Goal: Task Accomplishment & Management: Use online tool/utility

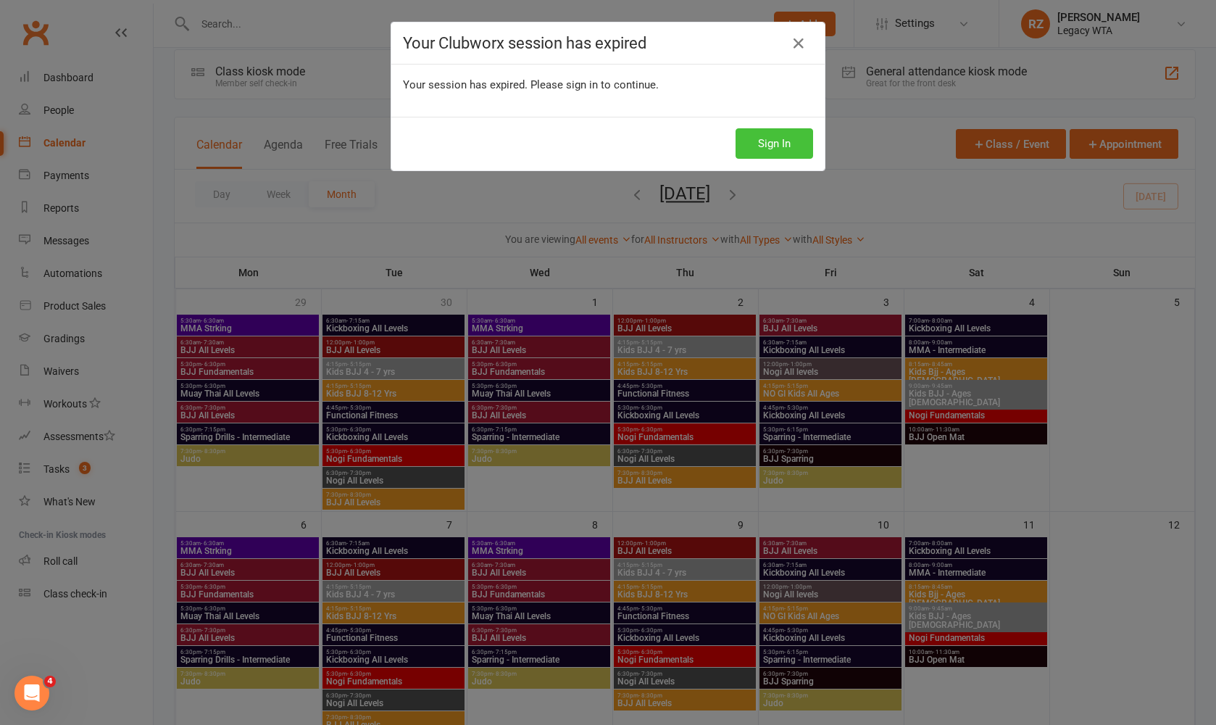
click at [773, 142] on button "Sign In" at bounding box center [775, 143] width 78 height 30
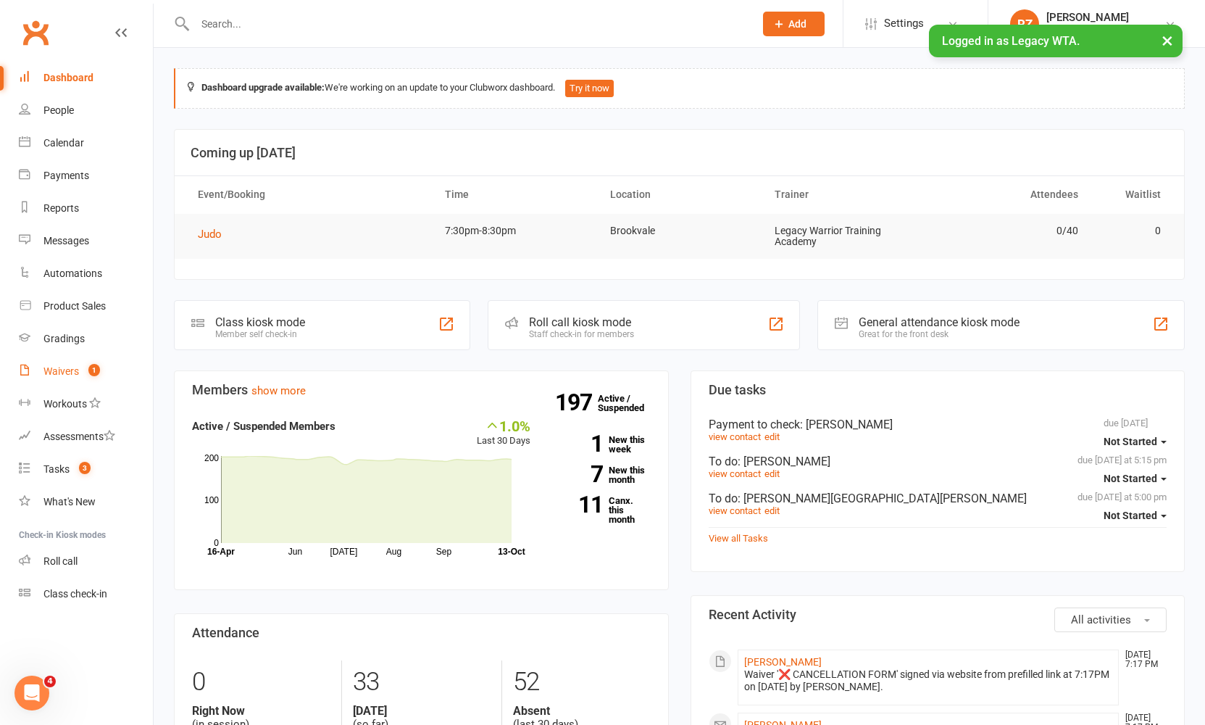
drag, startPoint x: 86, startPoint y: 370, endPoint x: 94, endPoint y: 363, distance: 10.3
click at [86, 369] on count-badge "1" at bounding box center [90, 371] width 19 height 12
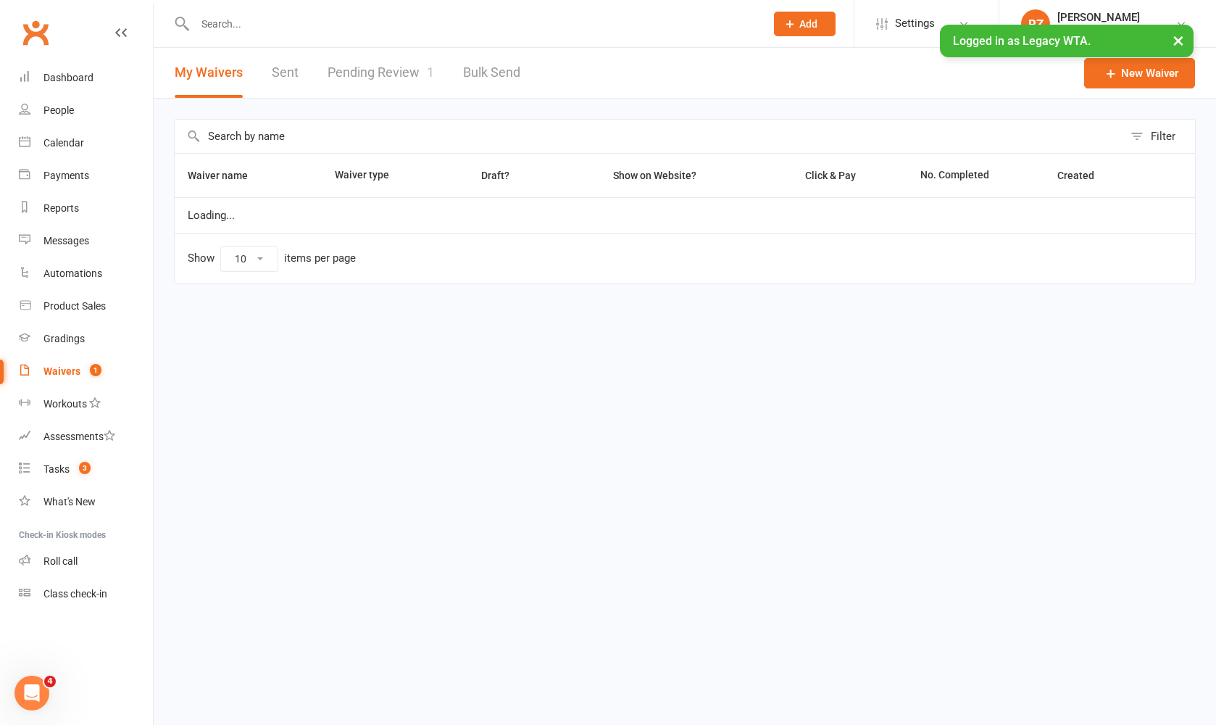
click at [417, 72] on link "Pending Review 1" at bounding box center [381, 73] width 107 height 50
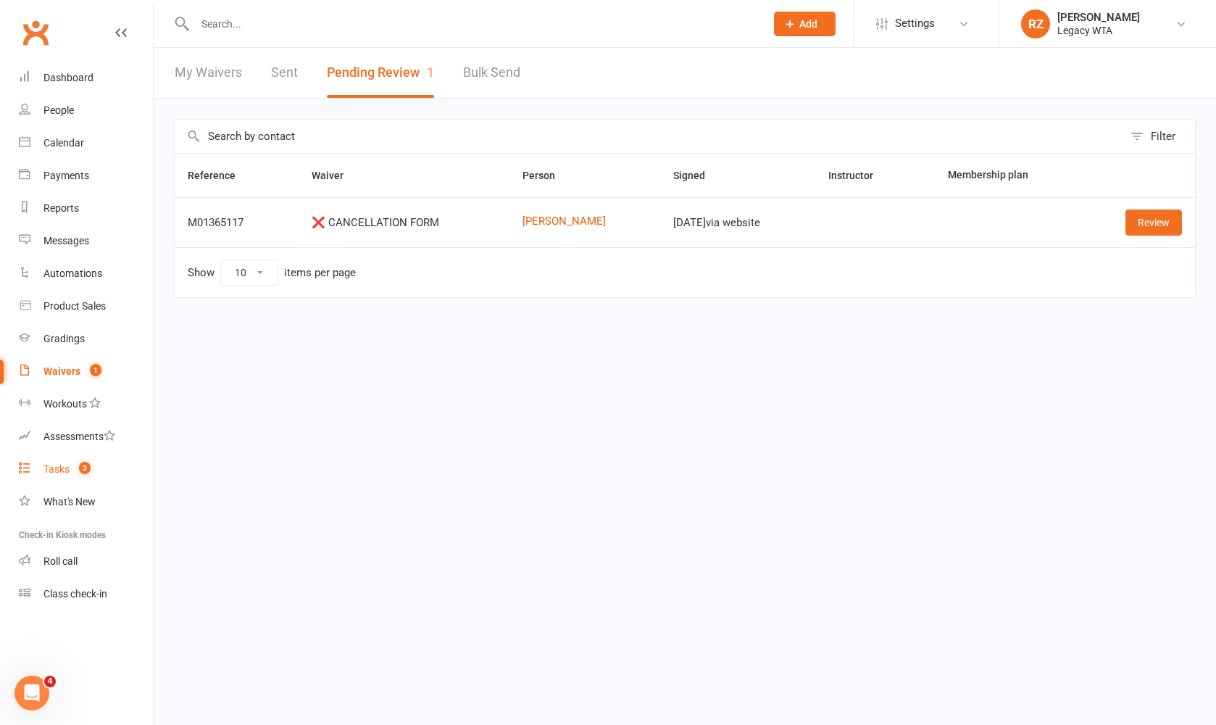
click at [70, 481] on link "Tasks 3" at bounding box center [86, 469] width 134 height 33
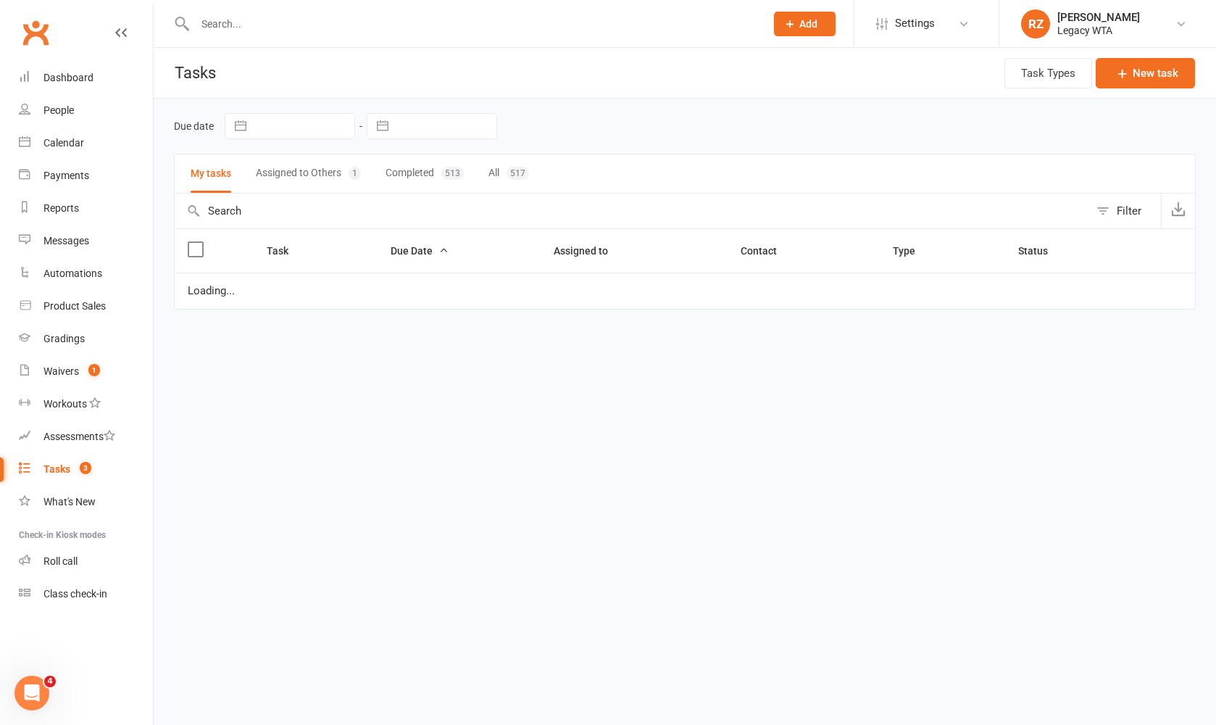
select select "started"
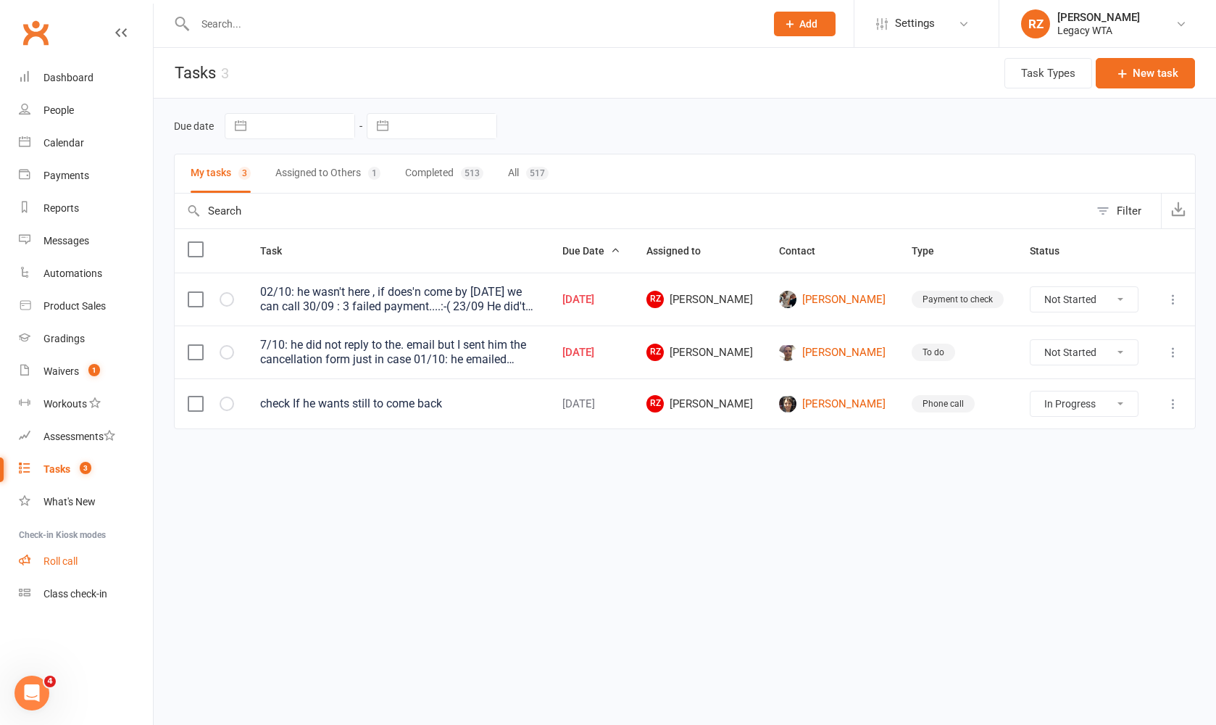
click at [72, 556] on div "Roll call" at bounding box center [60, 561] width 34 height 12
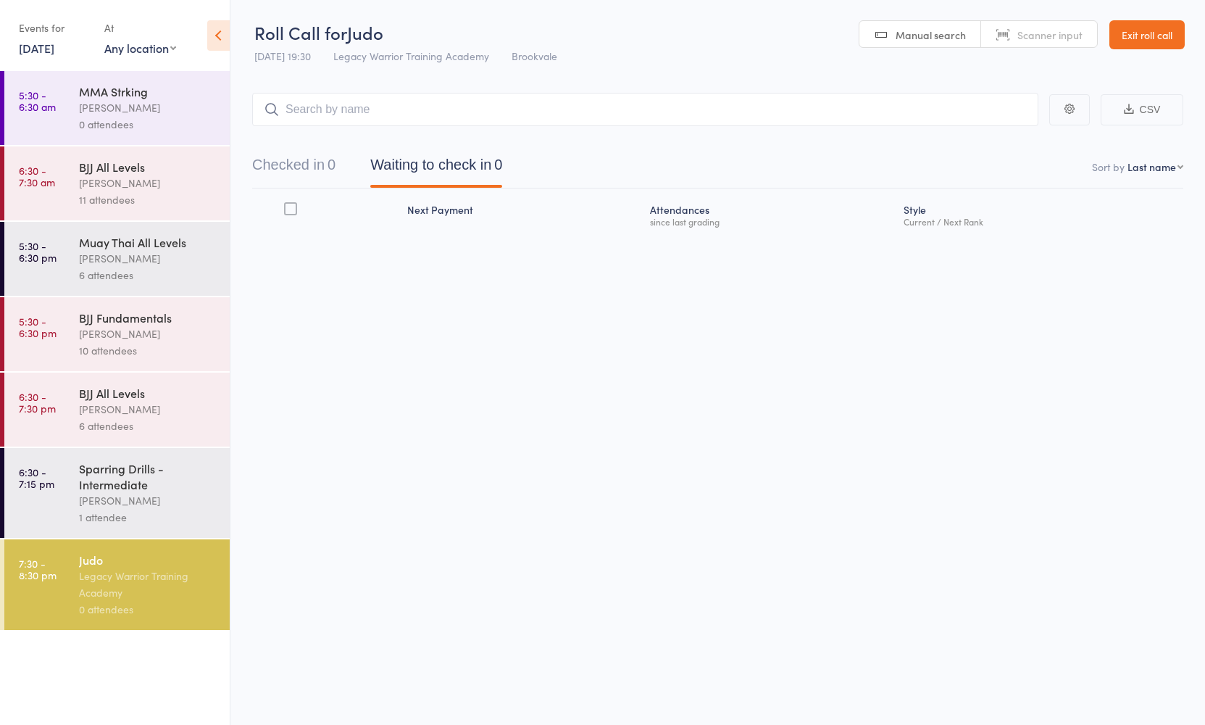
click at [144, 413] on div "[PERSON_NAME]" at bounding box center [148, 409] width 138 height 17
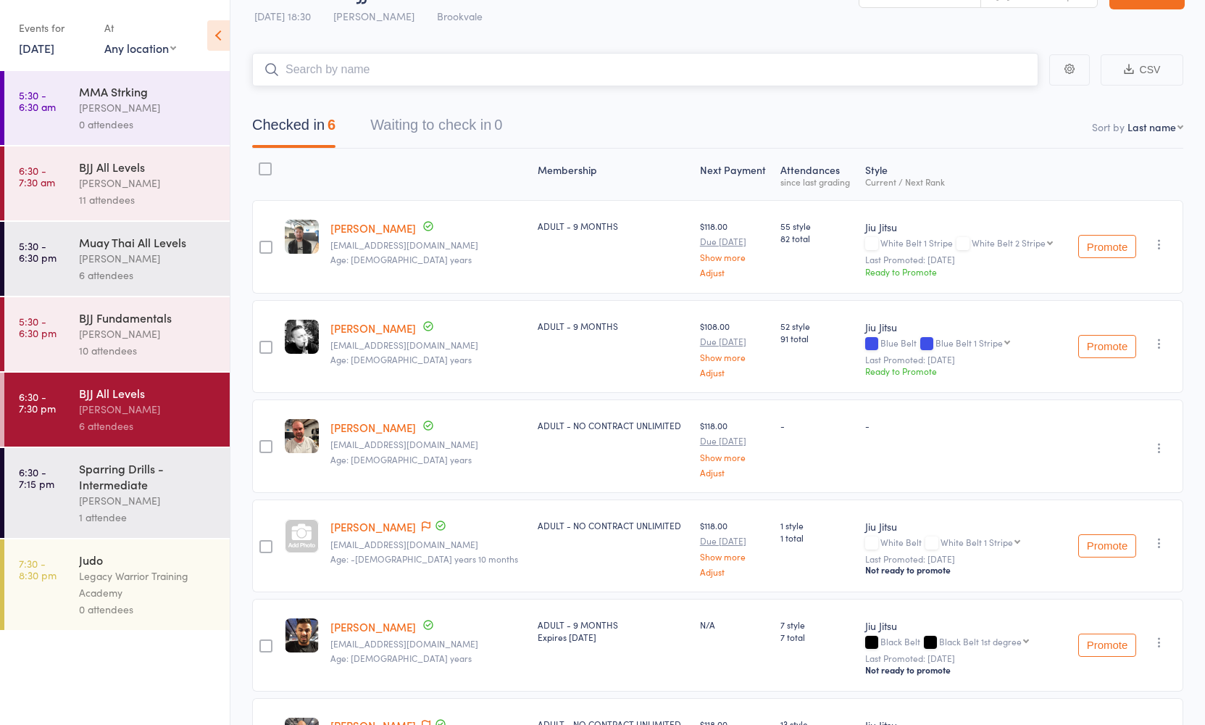
scroll to position [43, 0]
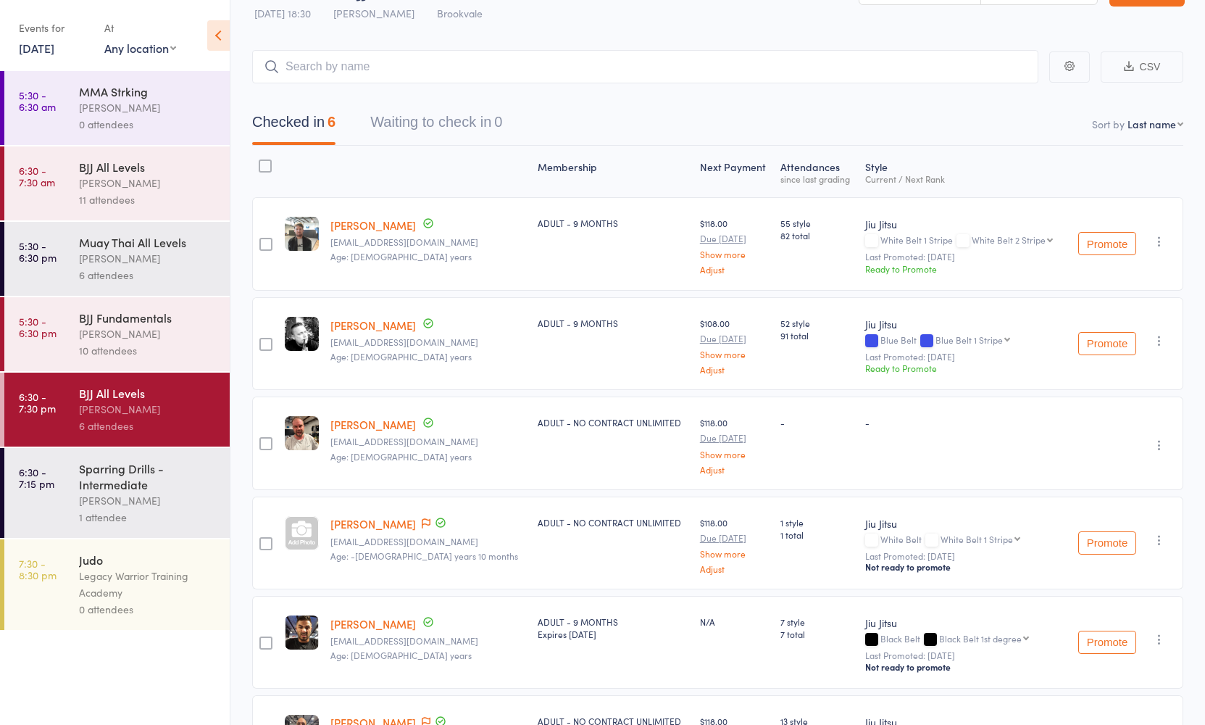
click at [1162, 446] on icon "button" at bounding box center [1159, 445] width 14 height 14
click at [1097, 568] on li "Remove" at bounding box center [1108, 571] width 120 height 20
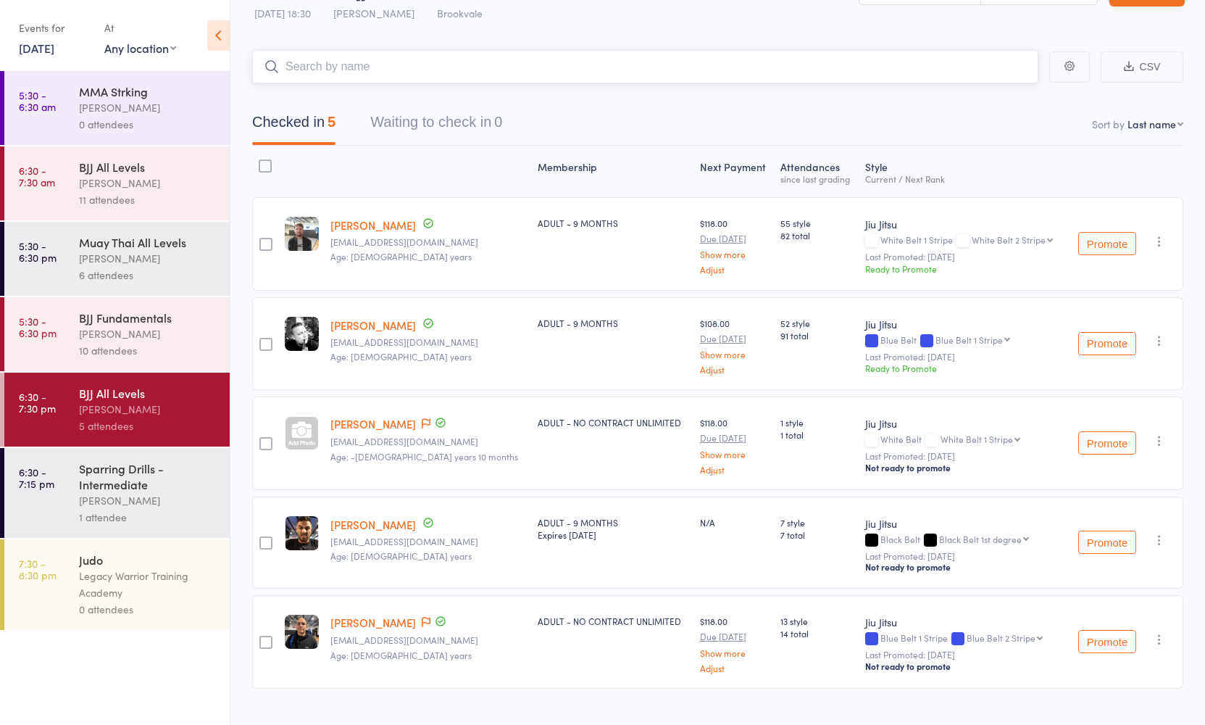
click at [370, 73] on input "search" at bounding box center [645, 66] width 786 height 33
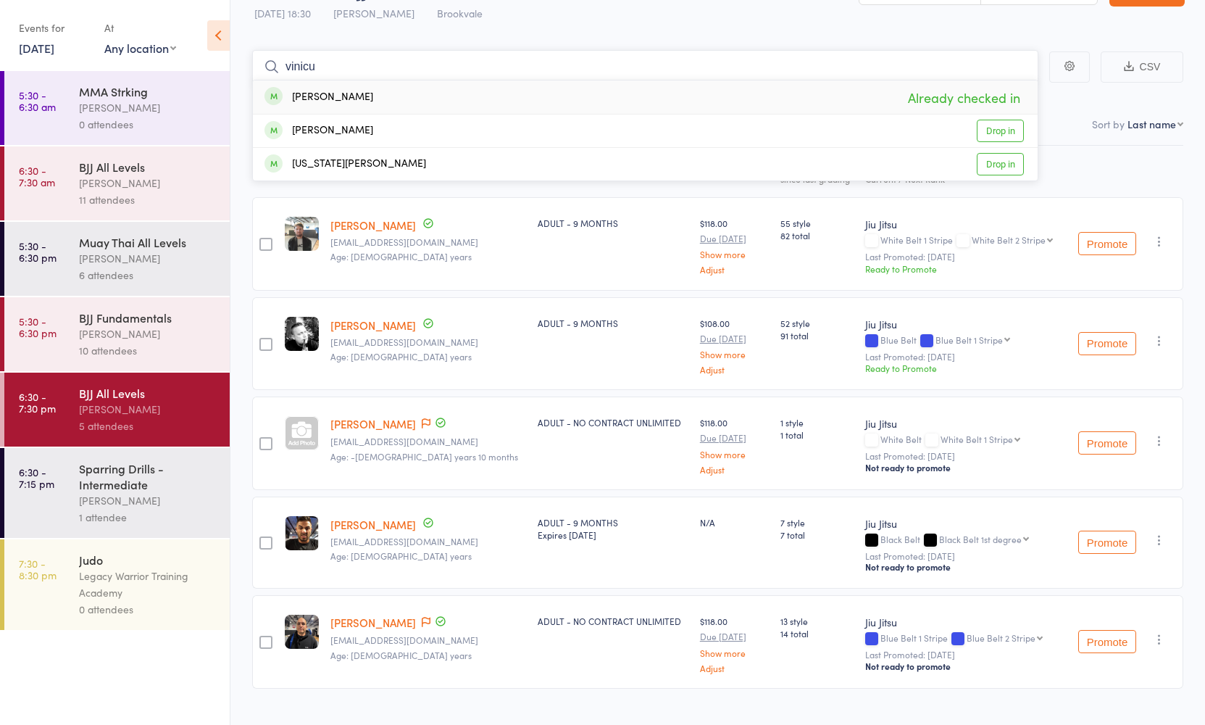
type input "vinicu"
click at [372, 92] on div "[PERSON_NAME] Already checked in" at bounding box center [645, 96] width 785 height 33
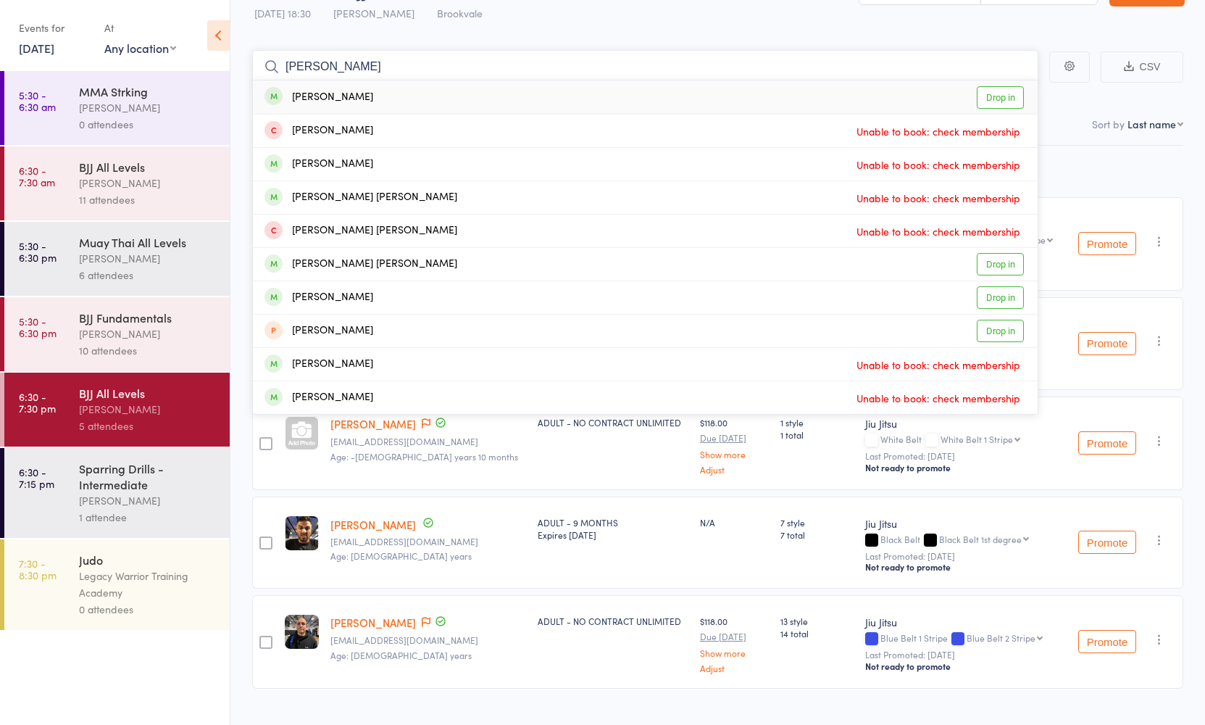
type input "[PERSON_NAME]"
click at [356, 96] on div "[PERSON_NAME]" at bounding box center [319, 97] width 109 height 17
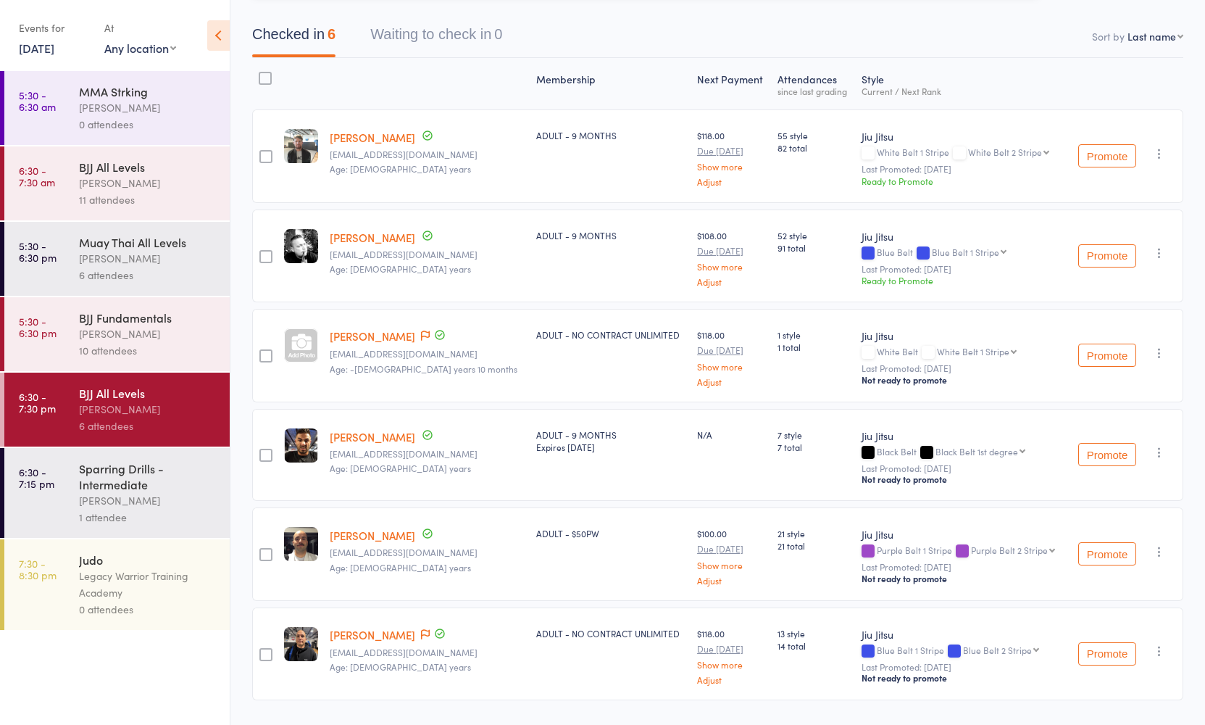
scroll to position [0, 0]
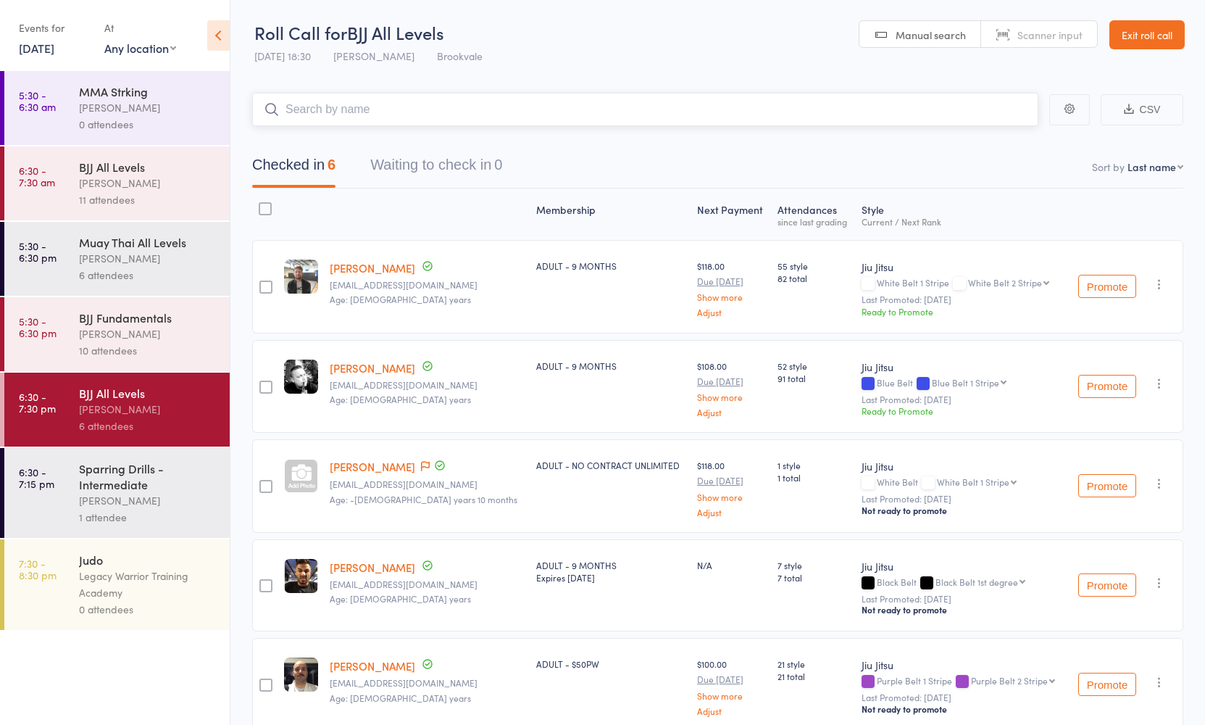
click at [452, 110] on input "search" at bounding box center [645, 109] width 786 height 33
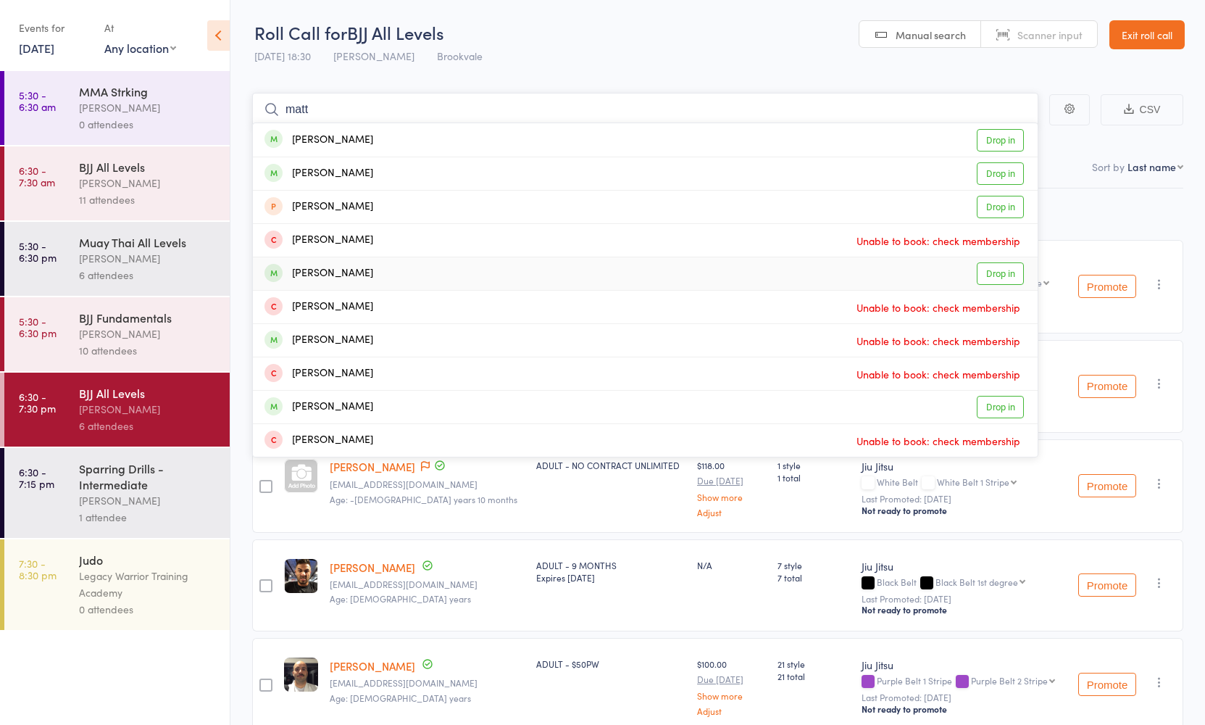
type input "matt"
click at [417, 280] on div "[PERSON_NAME] Drop in" at bounding box center [645, 273] width 785 height 33
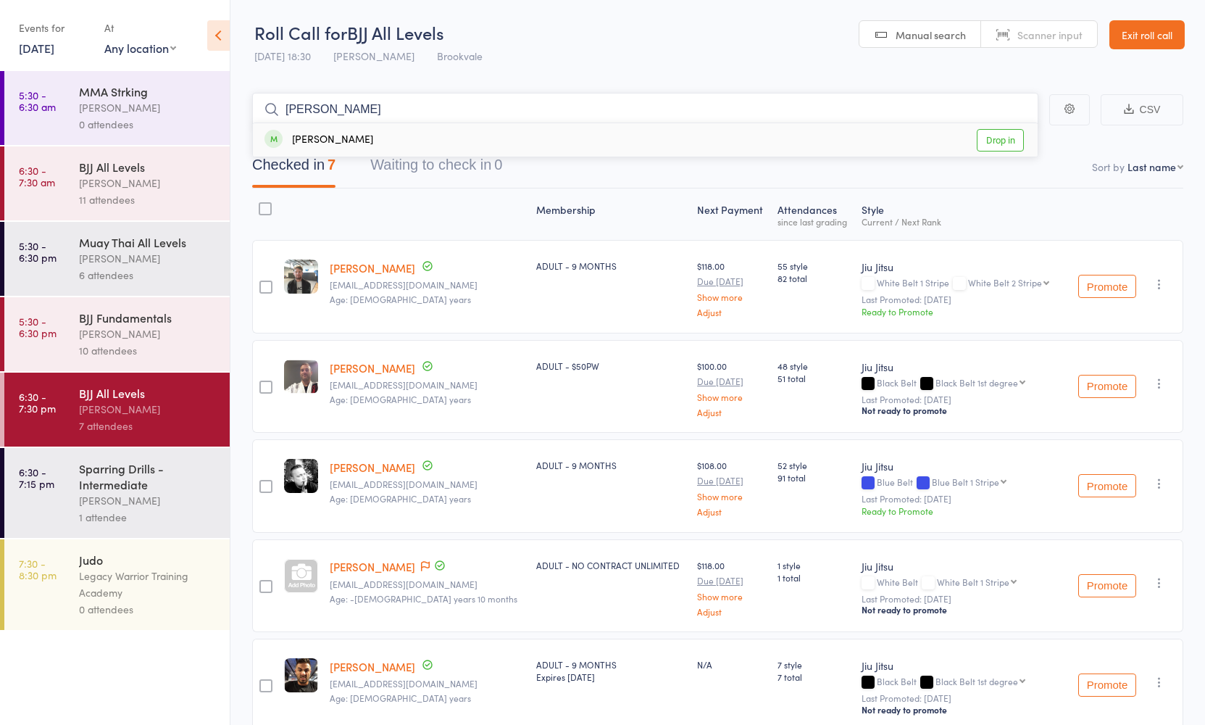
type input "[PERSON_NAME]"
click at [397, 135] on div "[PERSON_NAME] Drop in" at bounding box center [645, 139] width 785 height 33
